Goal: Transaction & Acquisition: Purchase product/service

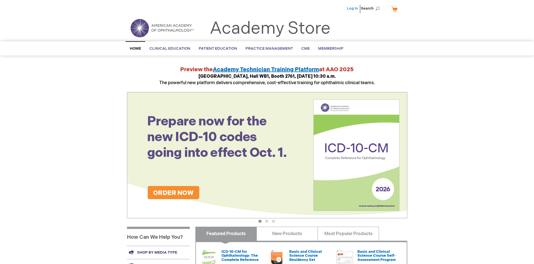
click at [353, 8] on link "Log In" at bounding box center [352, 8] width 11 height 4
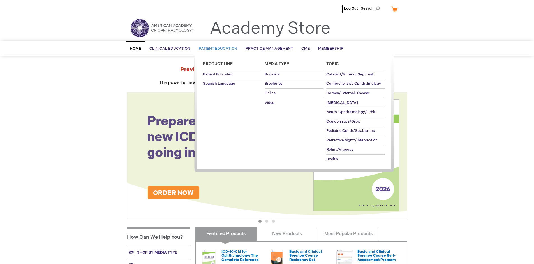
click at [216, 49] on span "Patient Education" at bounding box center [218, 48] width 38 height 4
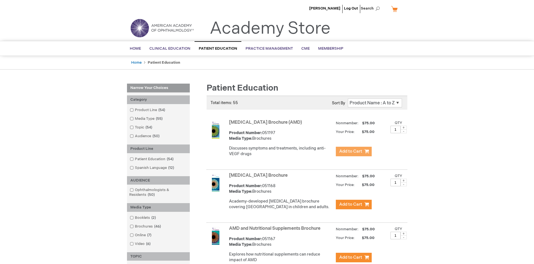
click at [354, 151] on span "Add to Cart" at bounding box center [350, 151] width 23 height 5
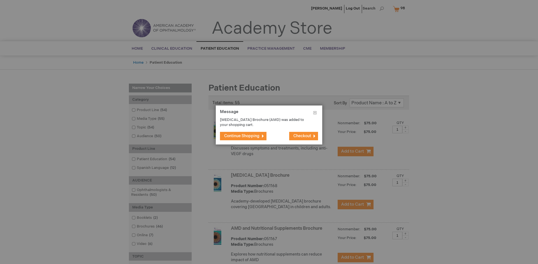
click at [242, 136] on span "Continue Shopping" at bounding box center [241, 135] width 35 height 5
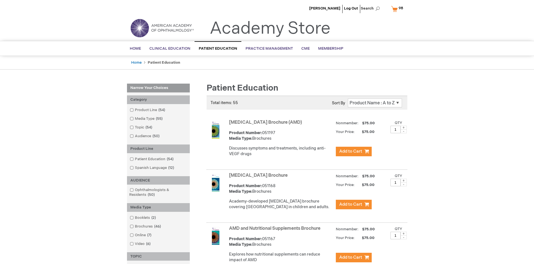
click at [276, 231] on link "AMD and Nutritional Supplements Brochure" at bounding box center [274, 228] width 91 height 5
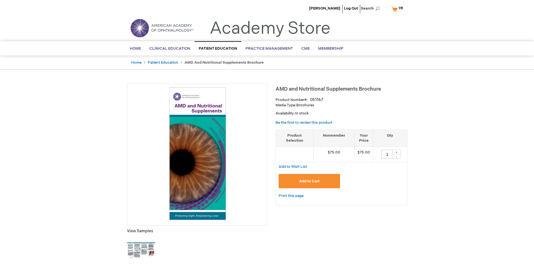
type input "1"
click at [309, 181] on span "Add to Cart" at bounding box center [309, 181] width 20 height 4
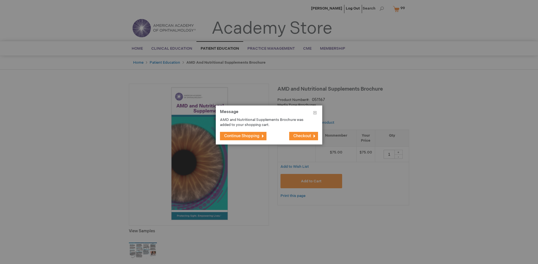
click at [242, 136] on span "Continue Shopping" at bounding box center [241, 135] width 35 height 5
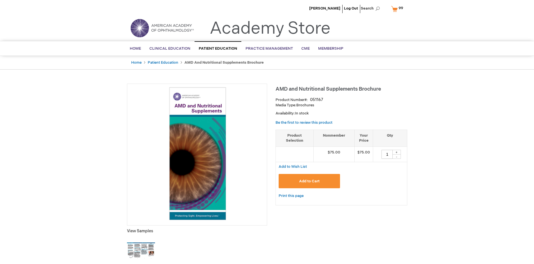
click at [398, 9] on span "99 99 items" at bounding box center [401, 8] width 6 height 7
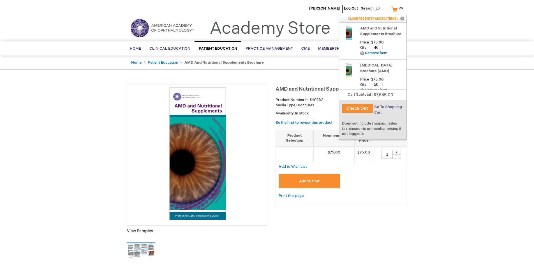
click at [388, 107] on span "Go To Shopping Cart" at bounding box center [388, 110] width 28 height 10
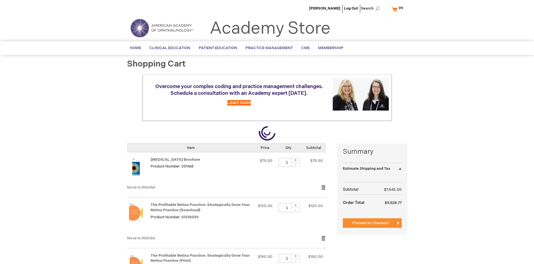
select select "US"
select select "41"
